Goal: Entertainment & Leisure: Consume media (video, audio)

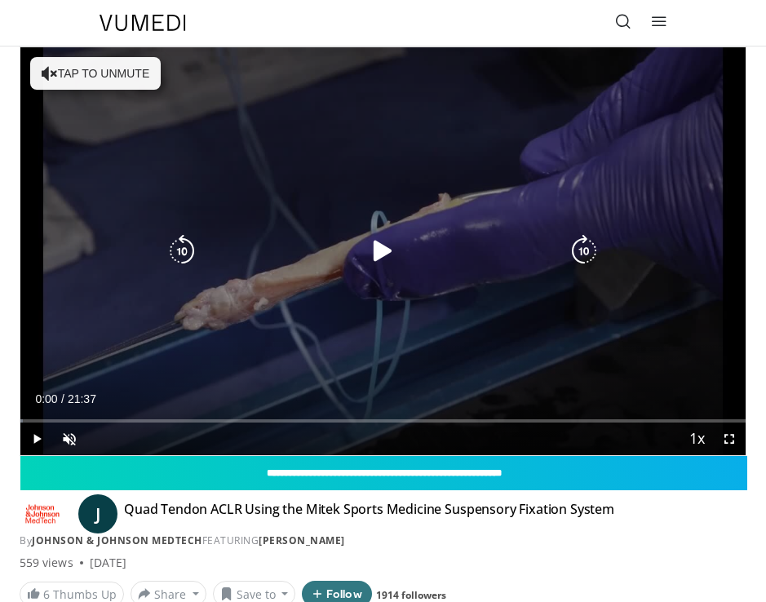
click at [383, 259] on icon "Video Player" at bounding box center [382, 251] width 33 height 33
click at [46, 73] on icon "Video Player" at bounding box center [50, 73] width 16 height 16
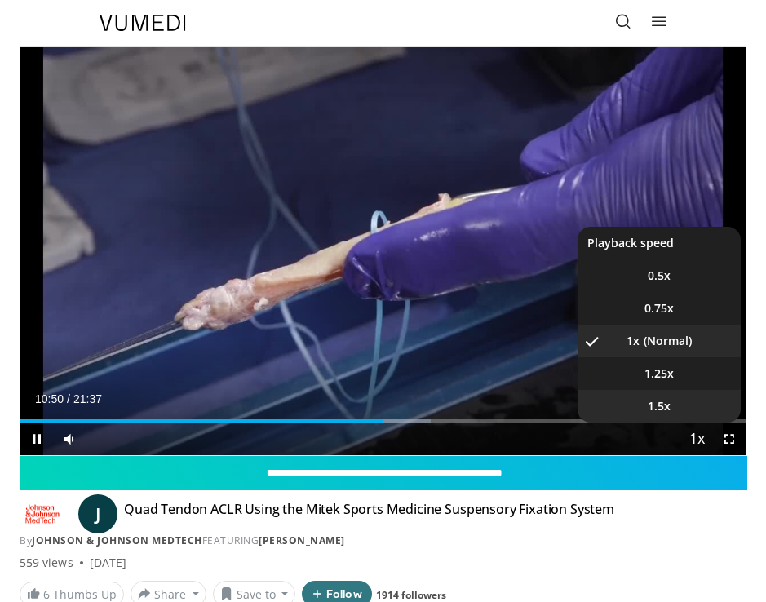
click at [685, 413] on li "1.5x" at bounding box center [658, 406] width 163 height 33
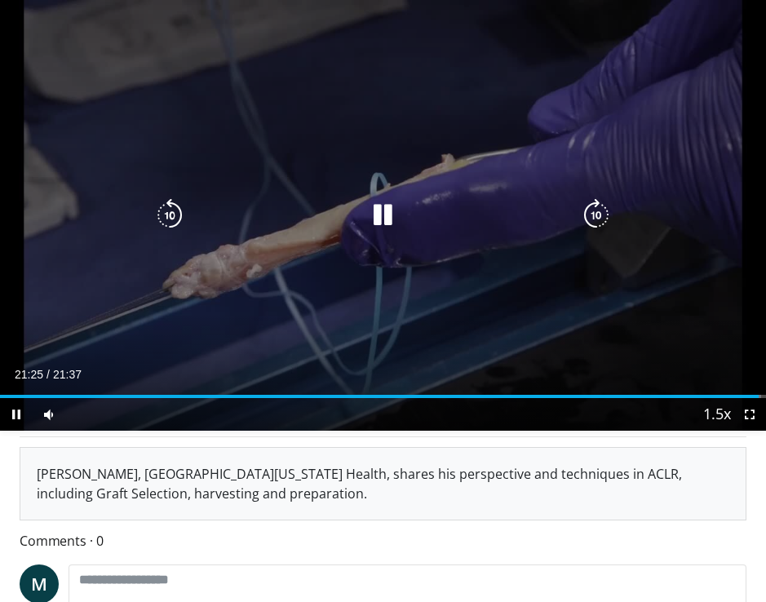
scroll to position [265, 0]
click at [384, 220] on icon "Video Player" at bounding box center [382, 215] width 33 height 33
